Goal: Navigation & Orientation: Find specific page/section

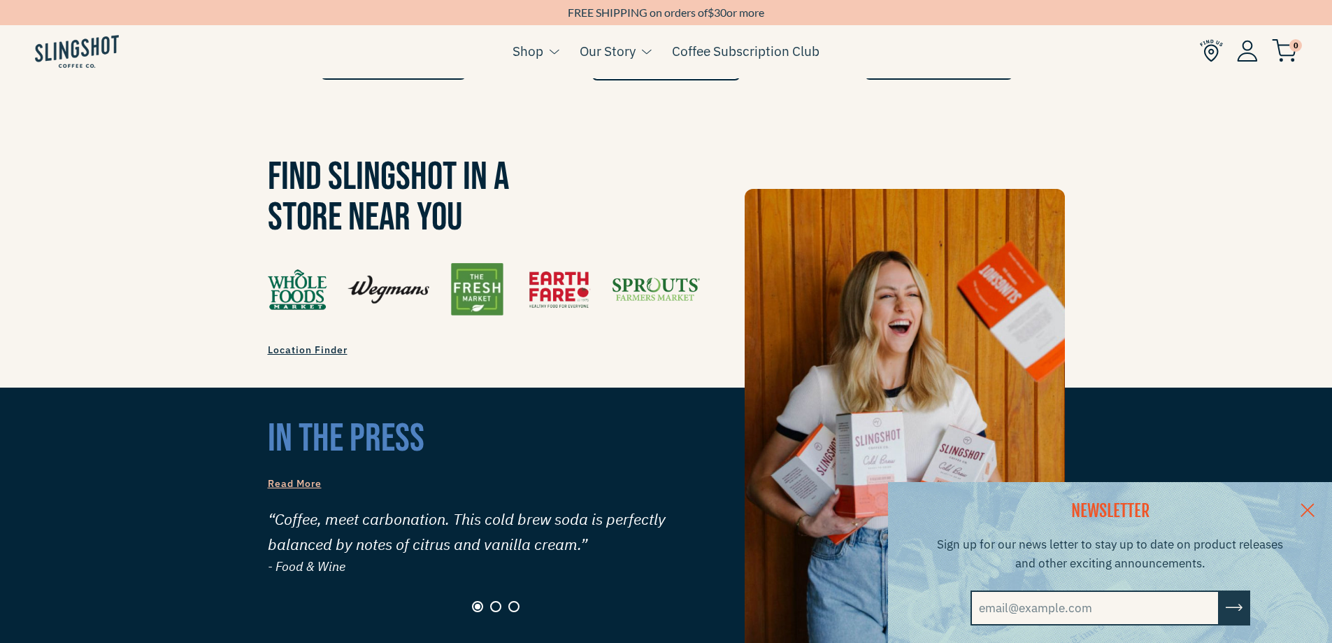
scroll to position [1259, 0]
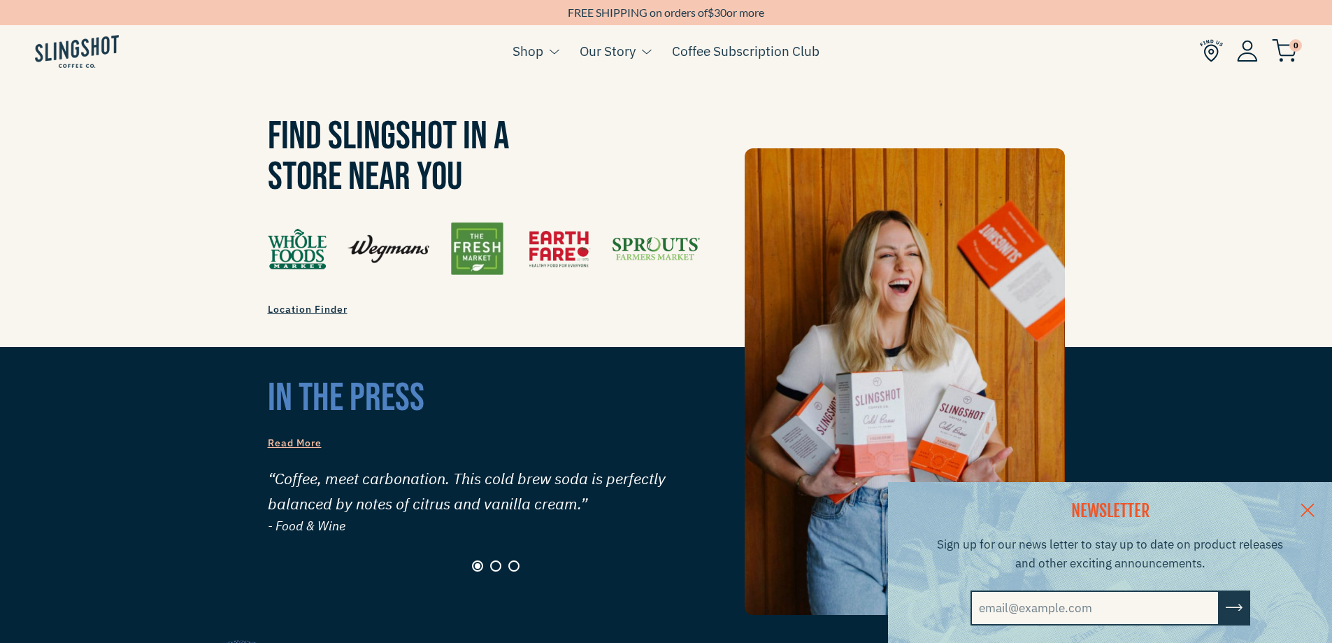
click at [315, 303] on span "Location Finder" at bounding box center [308, 309] width 80 height 13
